Goal: Task Accomplishment & Management: Complete application form

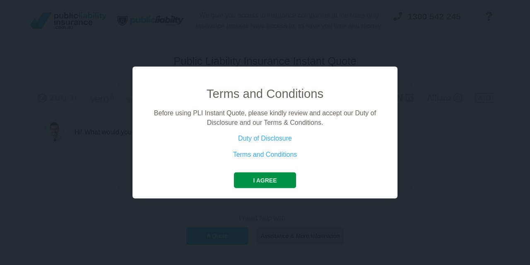
click at [256, 184] on button "I agree" at bounding box center [265, 180] width 62 height 16
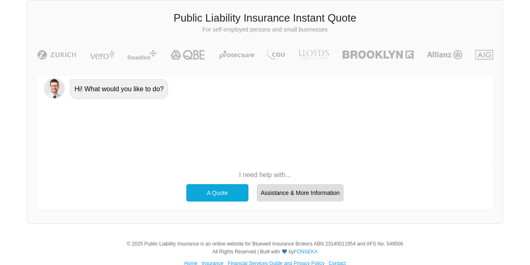
scroll to position [57, 0]
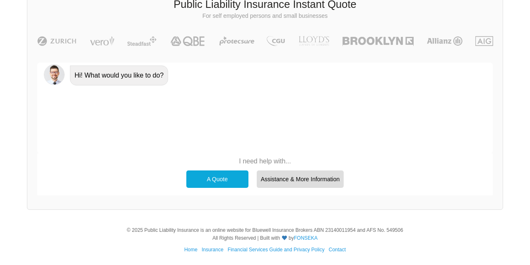
click at [222, 179] on div "A Quote" at bounding box center [217, 178] width 62 height 17
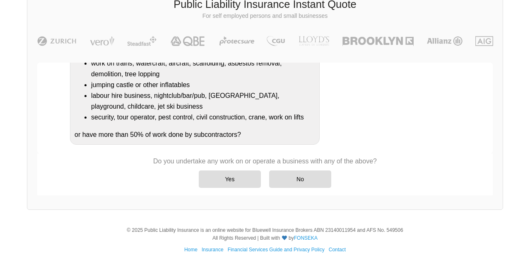
scroll to position [169, 0]
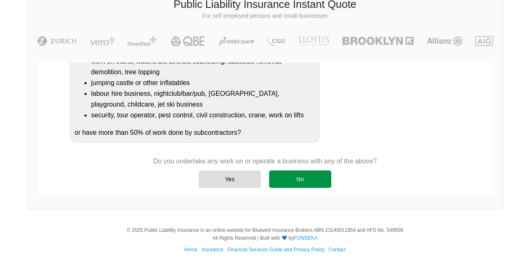
click at [291, 181] on div "No" at bounding box center [300, 178] width 62 height 17
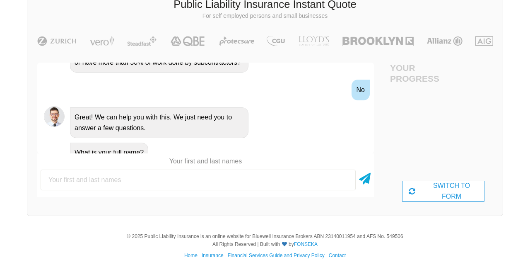
scroll to position [292, 0]
click at [144, 179] on input "text" at bounding box center [198, 179] width 315 height 21
type input "[PERSON_NAME]"
click at [434, 192] on div "SWITCH TO FORM" at bounding box center [443, 191] width 82 height 21
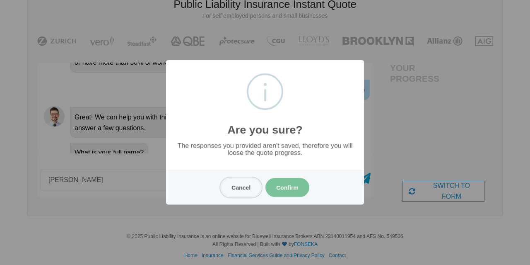
click at [240, 187] on button "Cancel" at bounding box center [241, 187] width 41 height 19
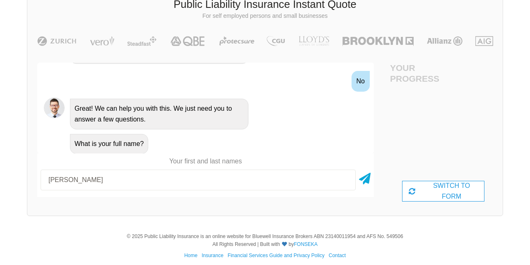
scroll to position [63, 0]
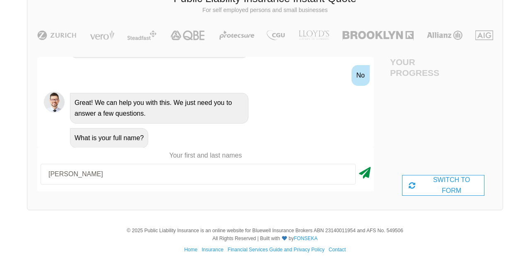
click at [367, 174] on icon at bounding box center [365, 171] width 12 height 15
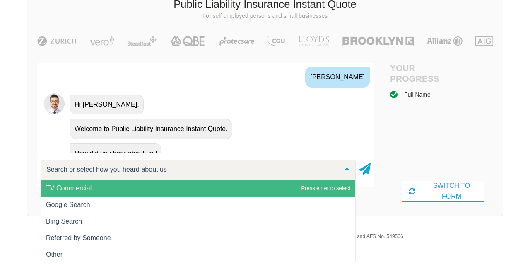
scroll to position [395, 0]
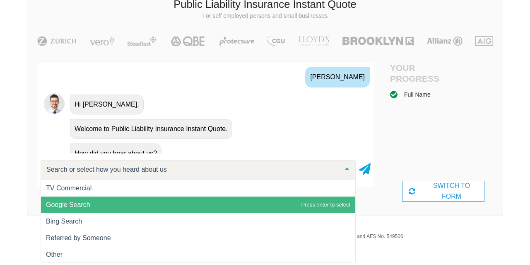
click at [83, 206] on span "Google Search" at bounding box center [68, 204] width 44 height 7
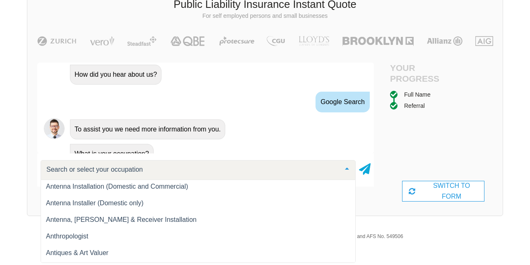
scroll to position [358, 0]
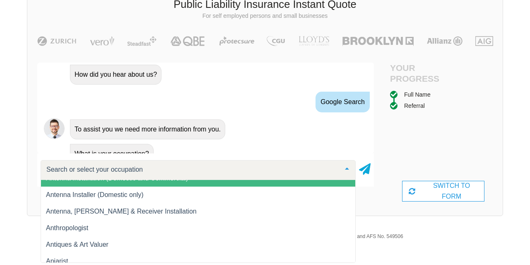
click at [111, 169] on input "text" at bounding box center [191, 169] width 295 height 8
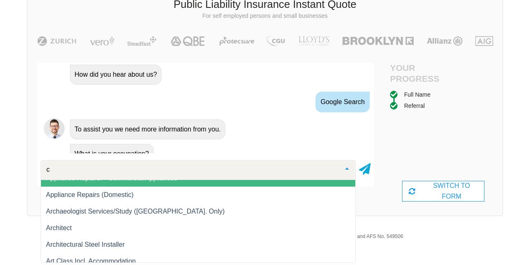
type input "cl"
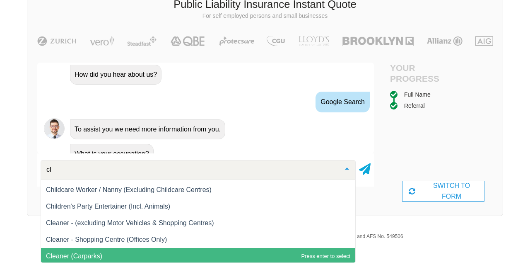
scroll to position [313, 0]
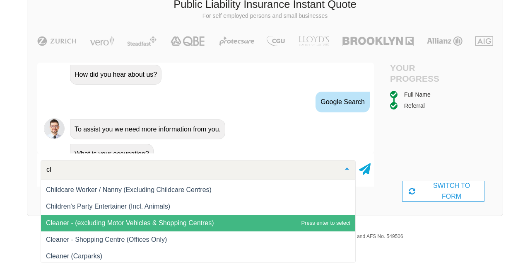
click at [118, 222] on span "Cleaner - (excluding Motor Vehicles & Shopping Centres)" at bounding box center [130, 222] width 168 height 7
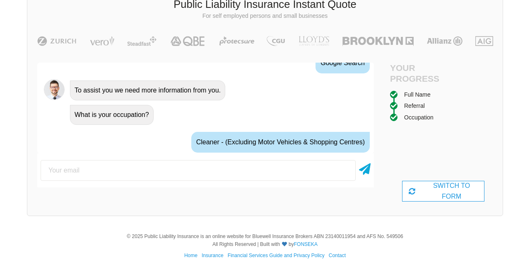
scroll to position [537, 0]
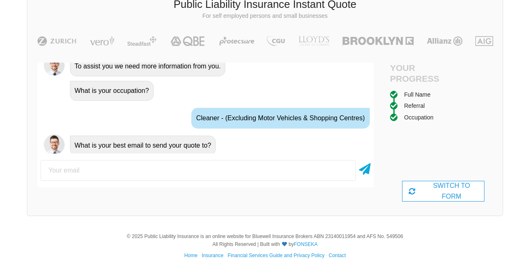
click at [105, 169] on input "email" at bounding box center [198, 170] width 315 height 21
type input "[DOMAIN_NAME][EMAIL_ADDRESS][DOMAIN_NAME]"
click at [366, 171] on icon at bounding box center [365, 167] width 12 height 15
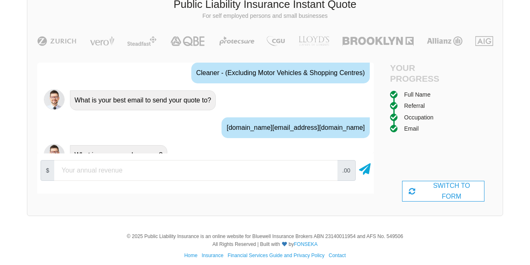
scroll to position [583, 0]
type input "5000"
click at [366, 169] on icon at bounding box center [365, 167] width 12 height 15
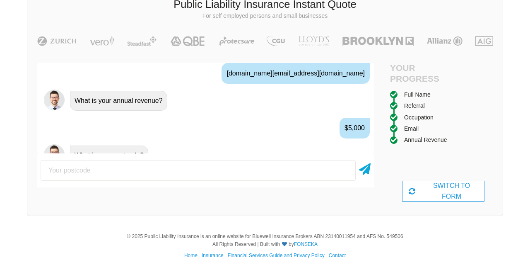
scroll to position [637, 0]
type input "2466"
click at [367, 171] on icon at bounding box center [365, 167] width 12 height 15
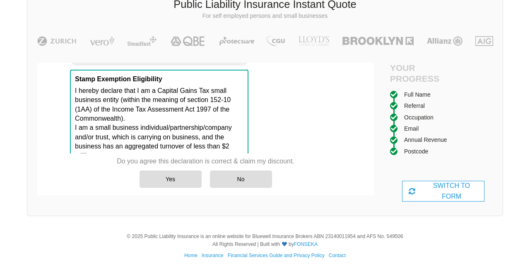
scroll to position [813, 0]
click at [179, 179] on div "Yes" at bounding box center [171, 178] width 62 height 17
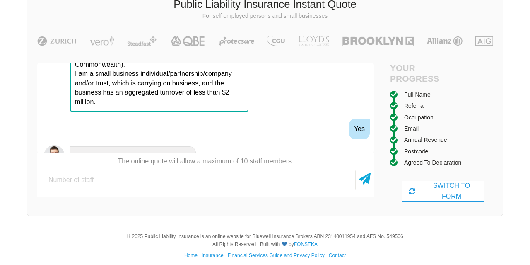
scroll to position [868, 0]
type input "1"
click at [367, 181] on icon at bounding box center [365, 176] width 12 height 15
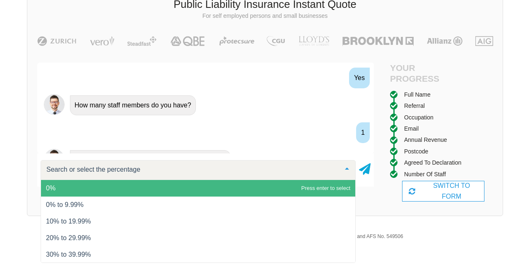
scroll to position [931, 0]
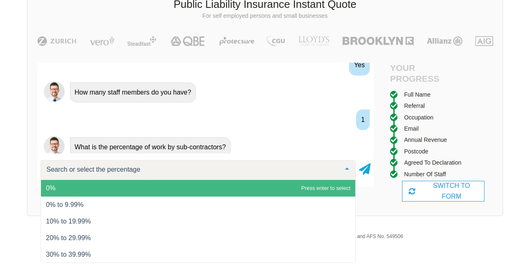
click at [86, 187] on span "0%" at bounding box center [198, 188] width 314 height 17
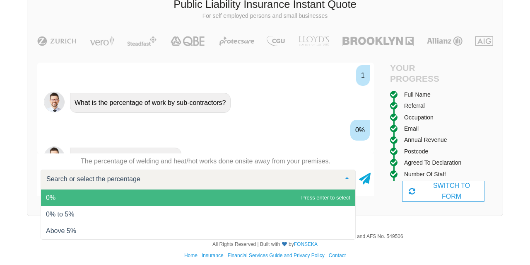
scroll to position [976, 0]
click at [102, 196] on span "0%" at bounding box center [198, 197] width 314 height 17
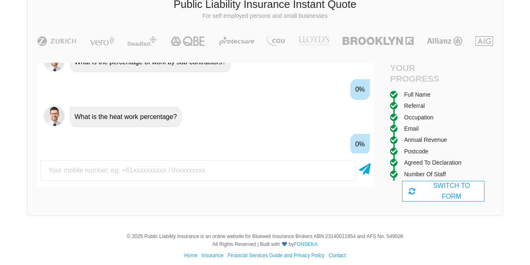
scroll to position [1039, 0]
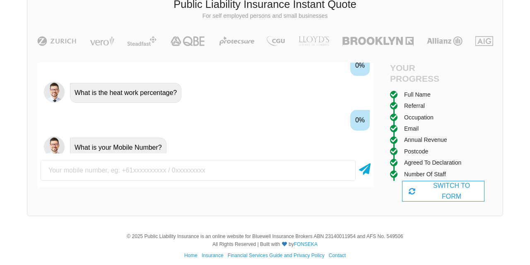
click at [107, 174] on input "text" at bounding box center [198, 170] width 315 height 21
type input "0466250293"
click at [367, 170] on icon at bounding box center [365, 167] width 12 height 15
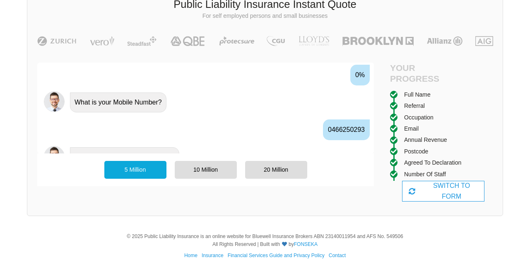
scroll to position [1085, 0]
click at [144, 172] on div "5 Million" at bounding box center [135, 169] width 62 height 17
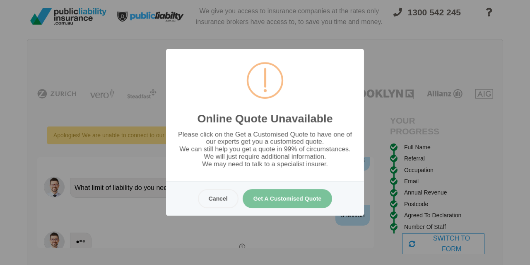
scroll to position [0, 0]
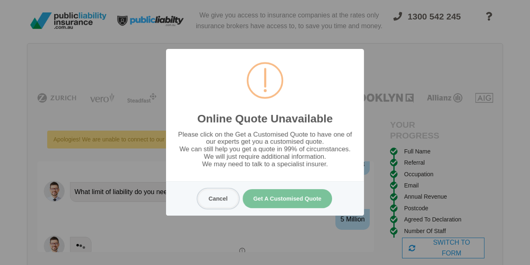
click at [225, 200] on button "Cancel" at bounding box center [218, 198] width 41 height 19
